Goal: Check status: Check status

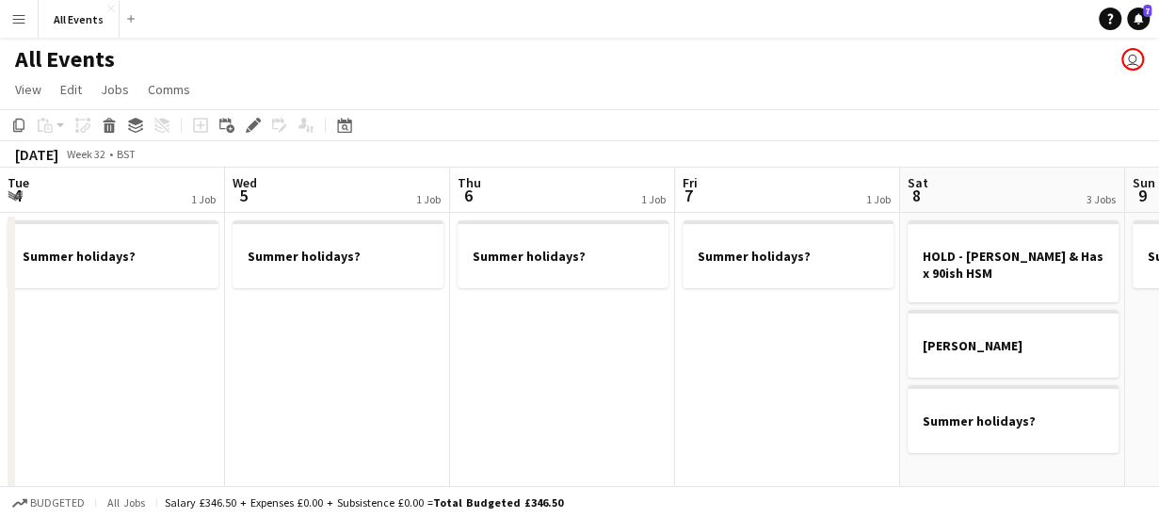
scroll to position [0, 648]
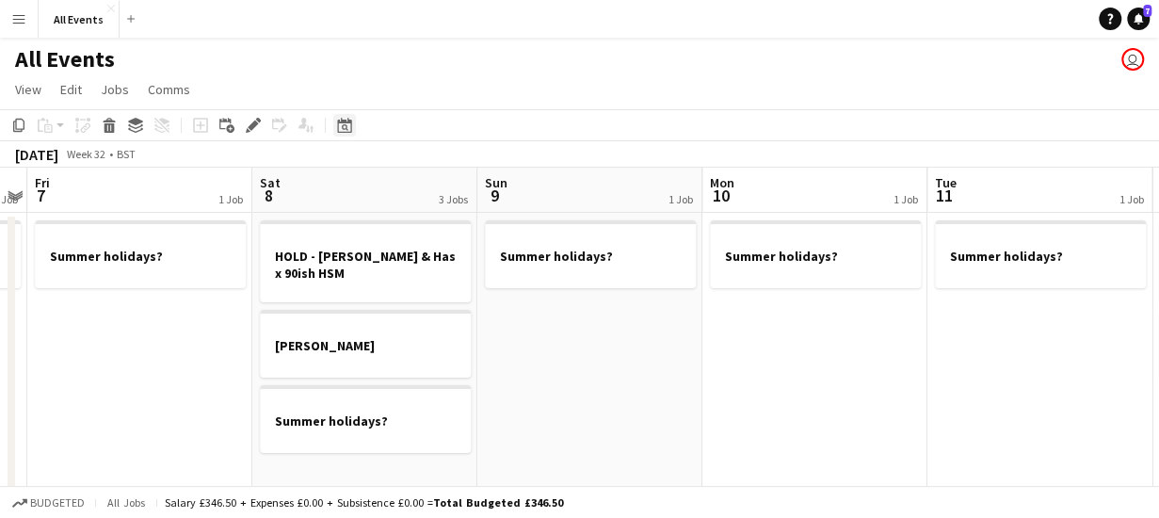
click at [345, 125] on icon at bounding box center [345, 127] width 7 height 7
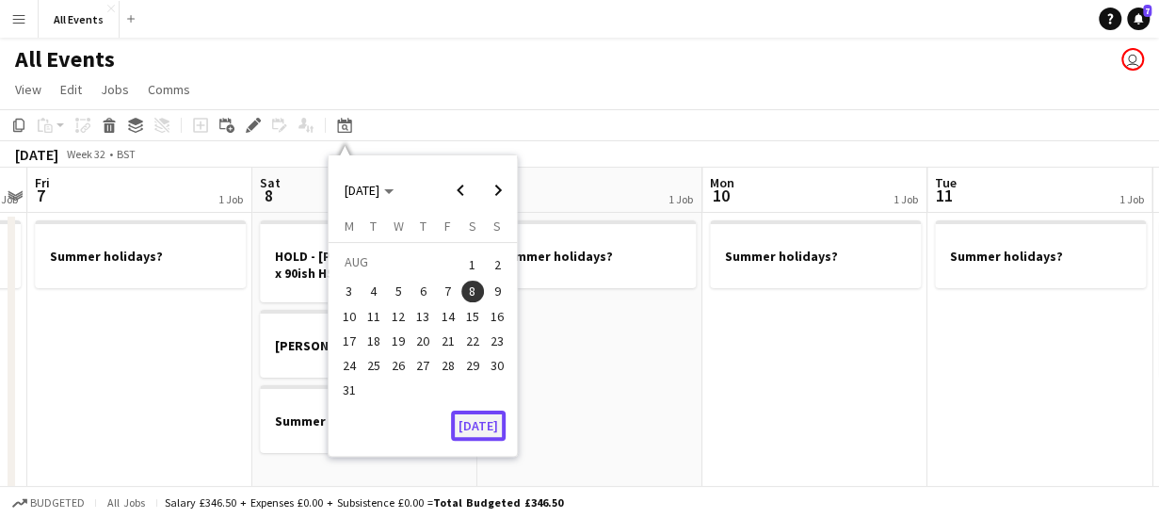
click at [472, 430] on button "[DATE]" at bounding box center [478, 426] width 55 height 30
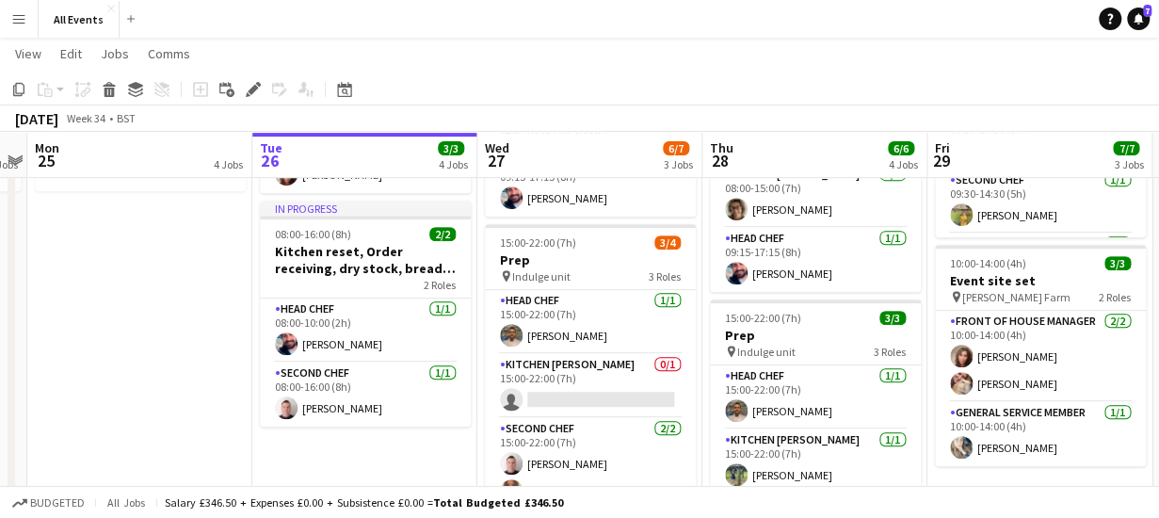
scroll to position [343, 0]
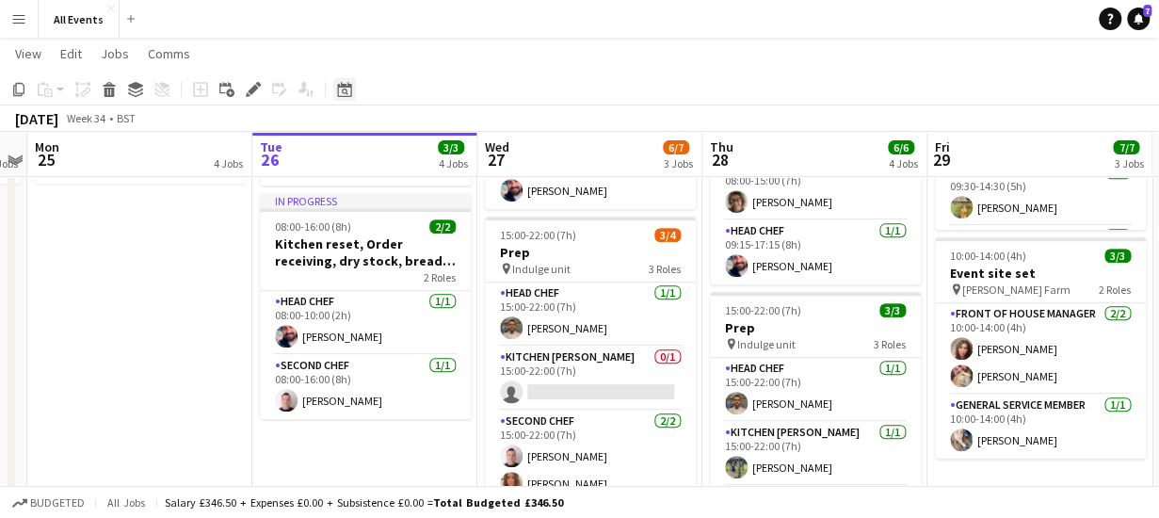
click at [348, 87] on icon at bounding box center [344, 89] width 14 height 15
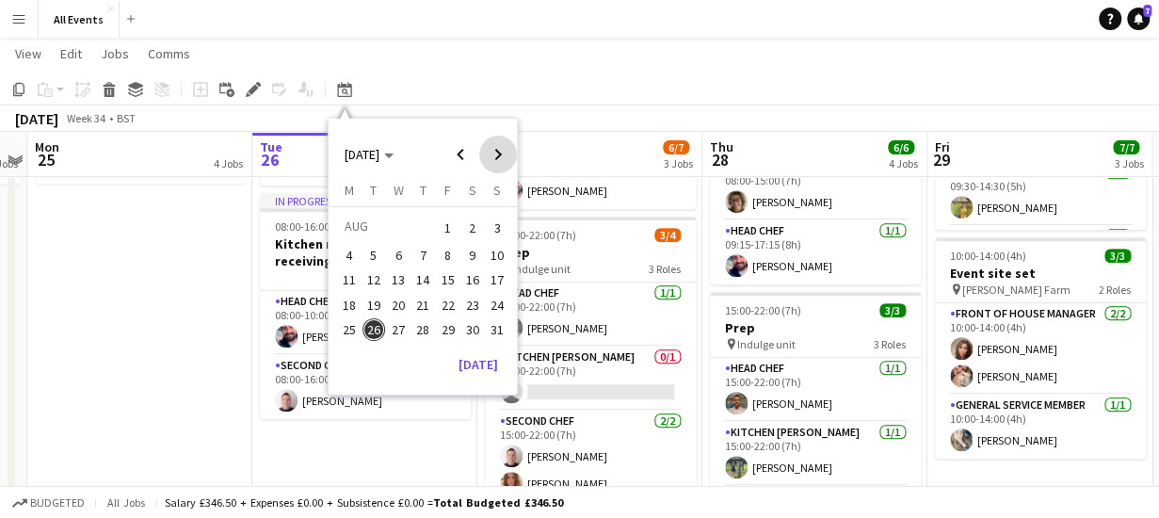
click at [504, 157] on span "Next month" at bounding box center [498, 155] width 38 height 38
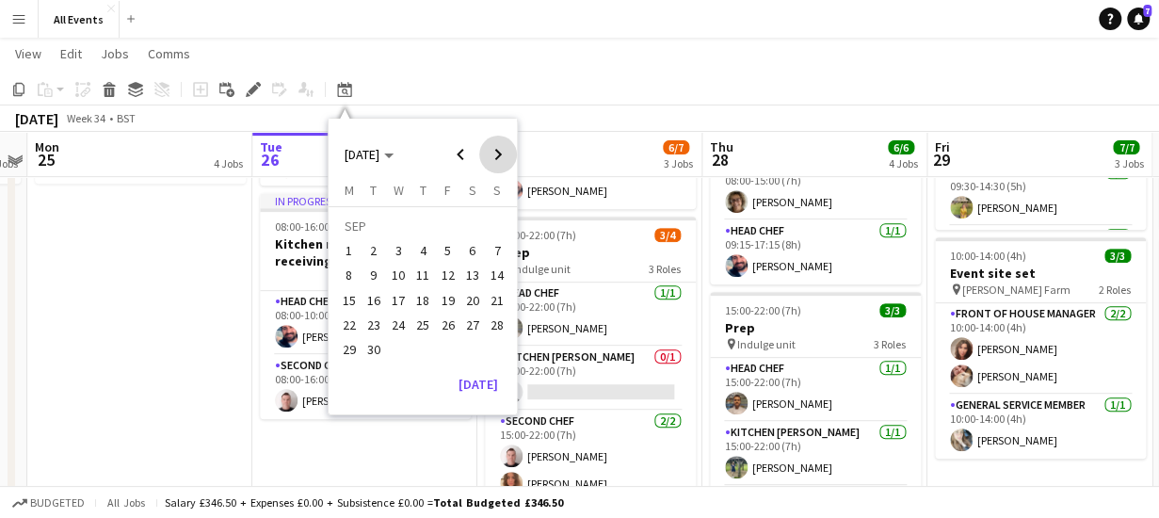
click at [504, 157] on span "Next month" at bounding box center [498, 155] width 38 height 38
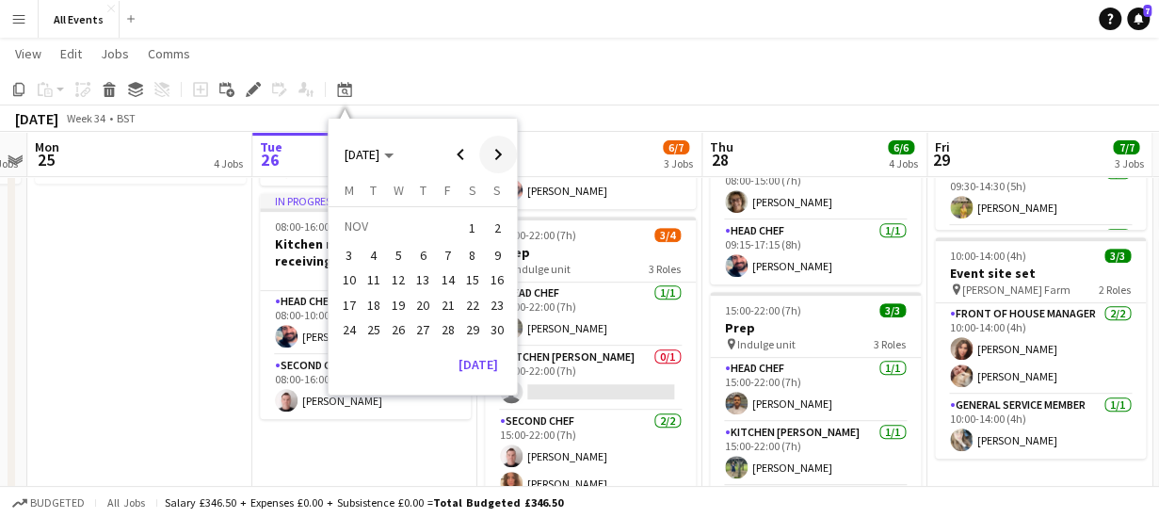
click at [504, 157] on span "Next month" at bounding box center [498, 155] width 38 height 38
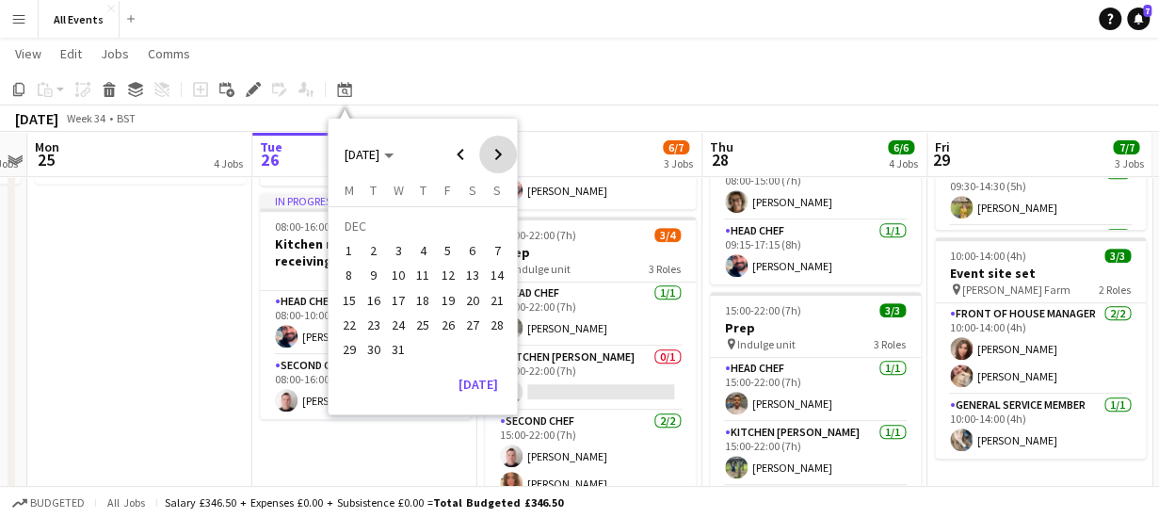
click at [504, 157] on span "Next month" at bounding box center [498, 155] width 38 height 38
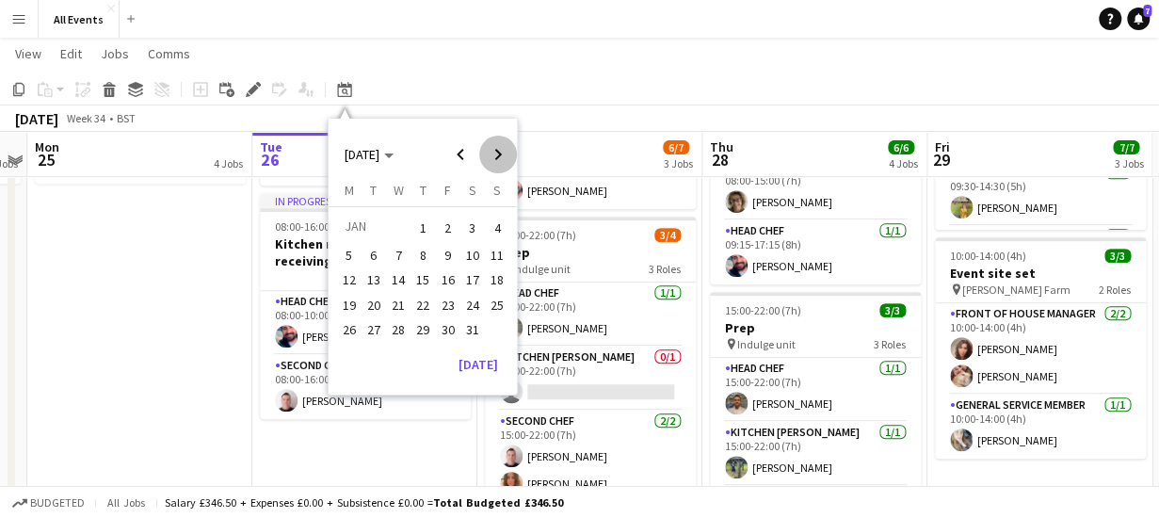
click at [504, 157] on span "Next month" at bounding box center [498, 155] width 38 height 38
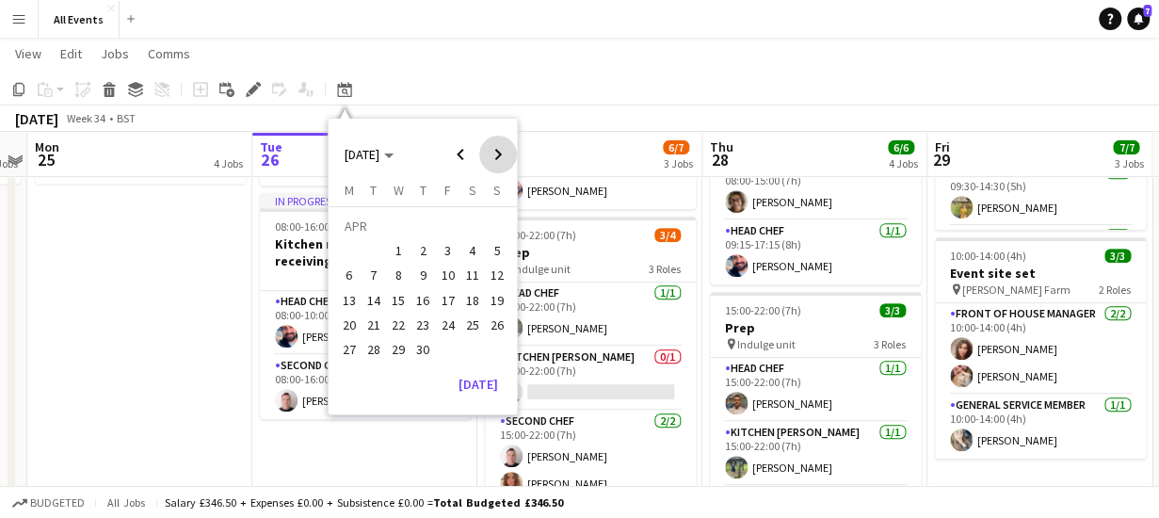
click at [504, 157] on span "Next month" at bounding box center [498, 155] width 38 height 38
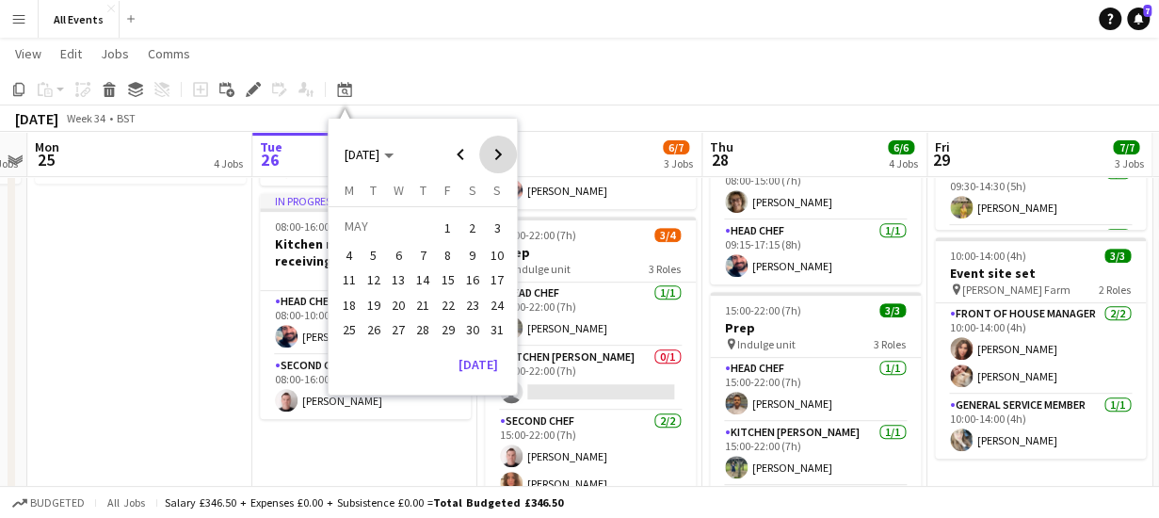
click at [504, 157] on span "Next month" at bounding box center [498, 155] width 38 height 38
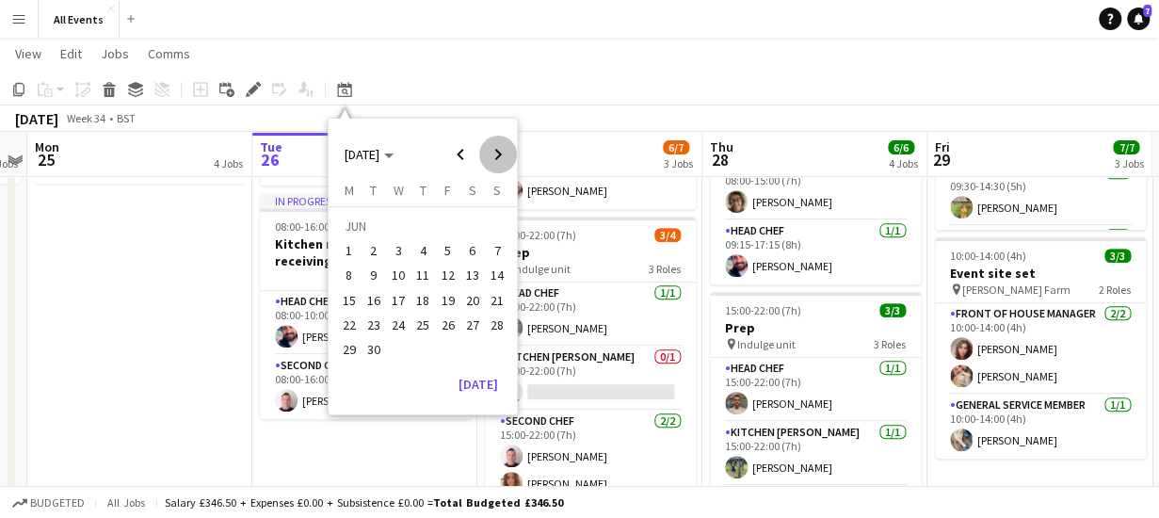
click at [504, 157] on span "Next month" at bounding box center [498, 155] width 38 height 38
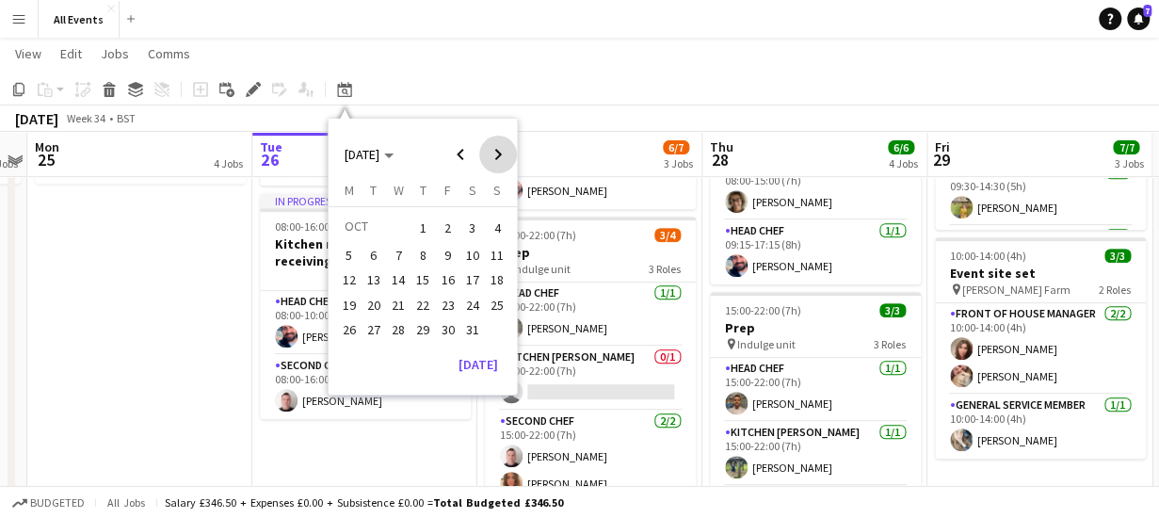
click at [504, 157] on span "Next month" at bounding box center [498, 155] width 38 height 38
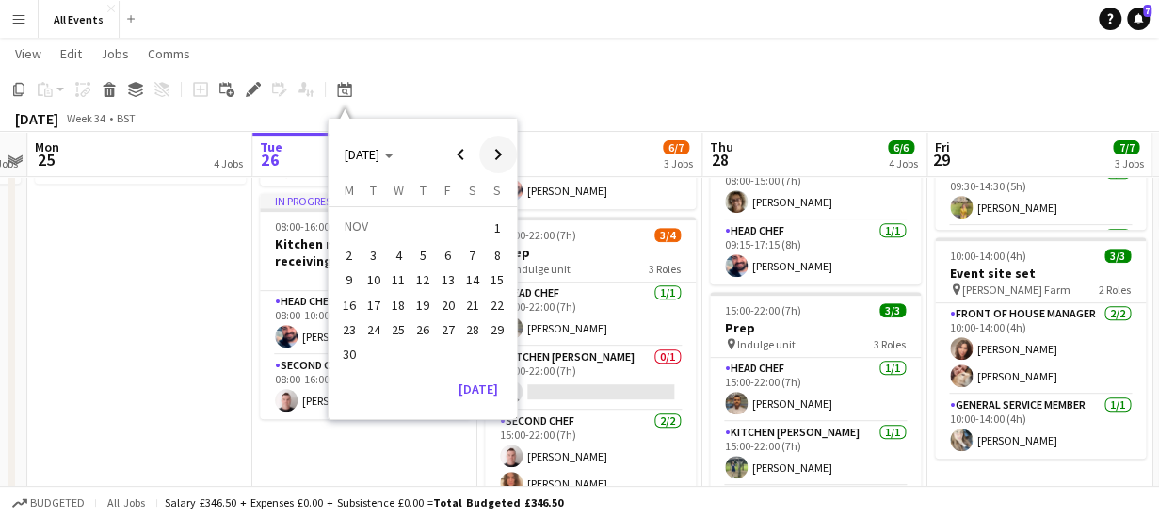
click at [504, 157] on span "Next month" at bounding box center [498, 155] width 38 height 38
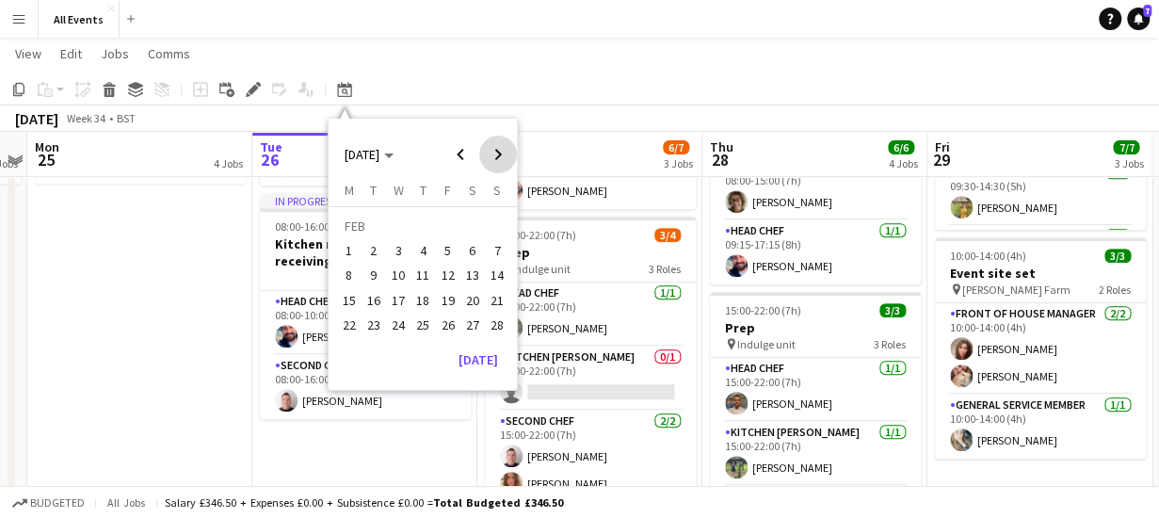
click at [504, 157] on span "Next month" at bounding box center [498, 155] width 38 height 38
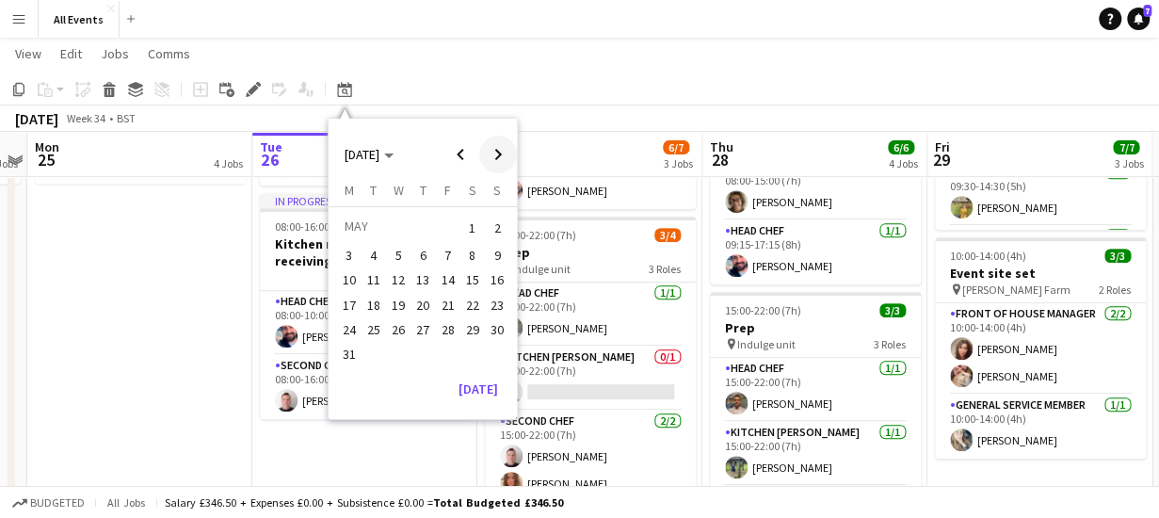
click at [504, 157] on span "Next month" at bounding box center [498, 155] width 38 height 38
click at [472, 229] on span "3" at bounding box center [472, 228] width 23 height 26
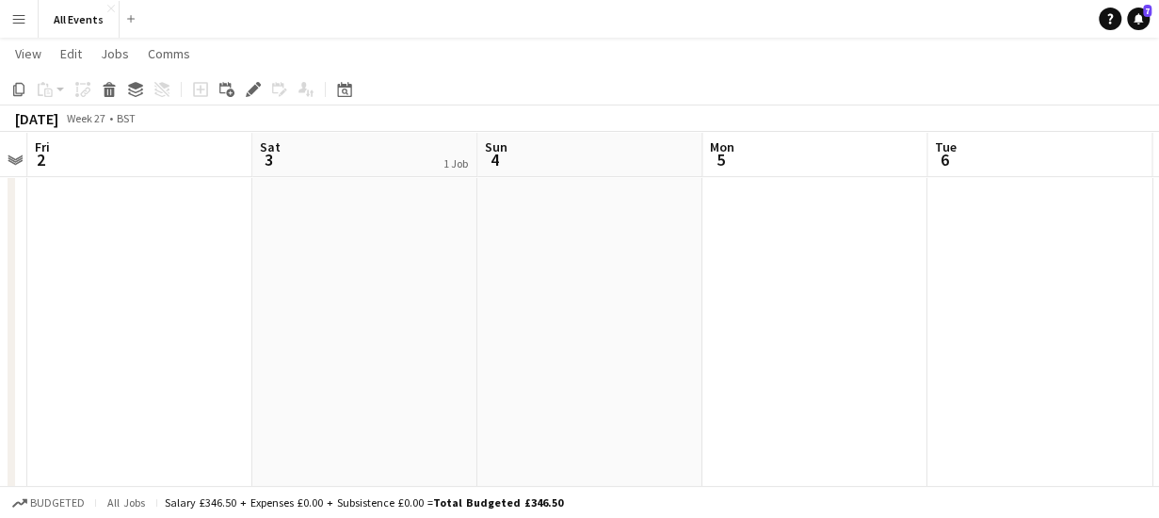
click at [405, 237] on app-date-cell "HOLD - [PERSON_NAME] x 32 - small wedding Pewsey" at bounding box center [364, 236] width 225 height 737
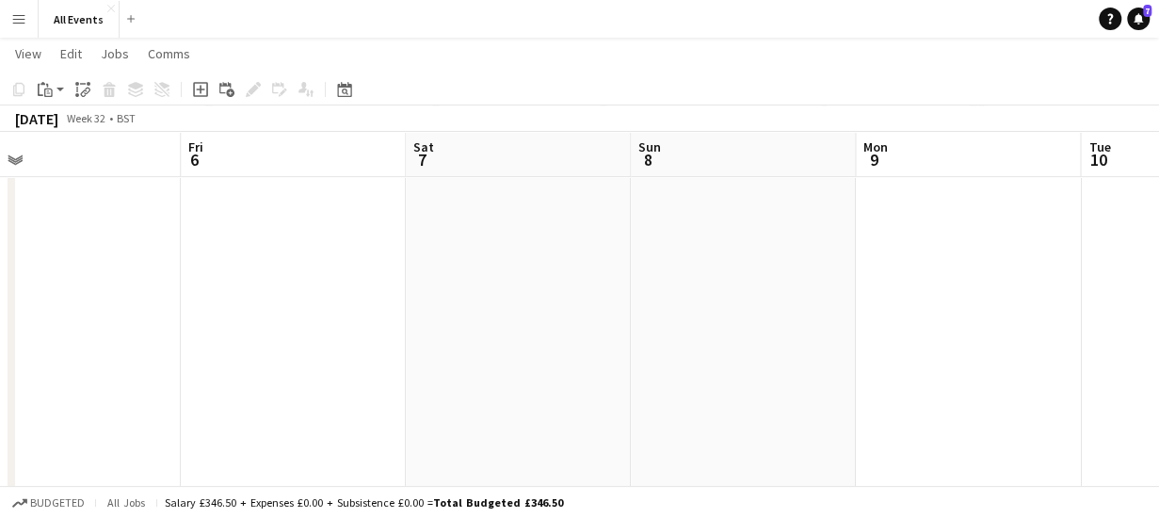
scroll to position [0, 793]
